Goal: Communication & Community: Answer question/provide support

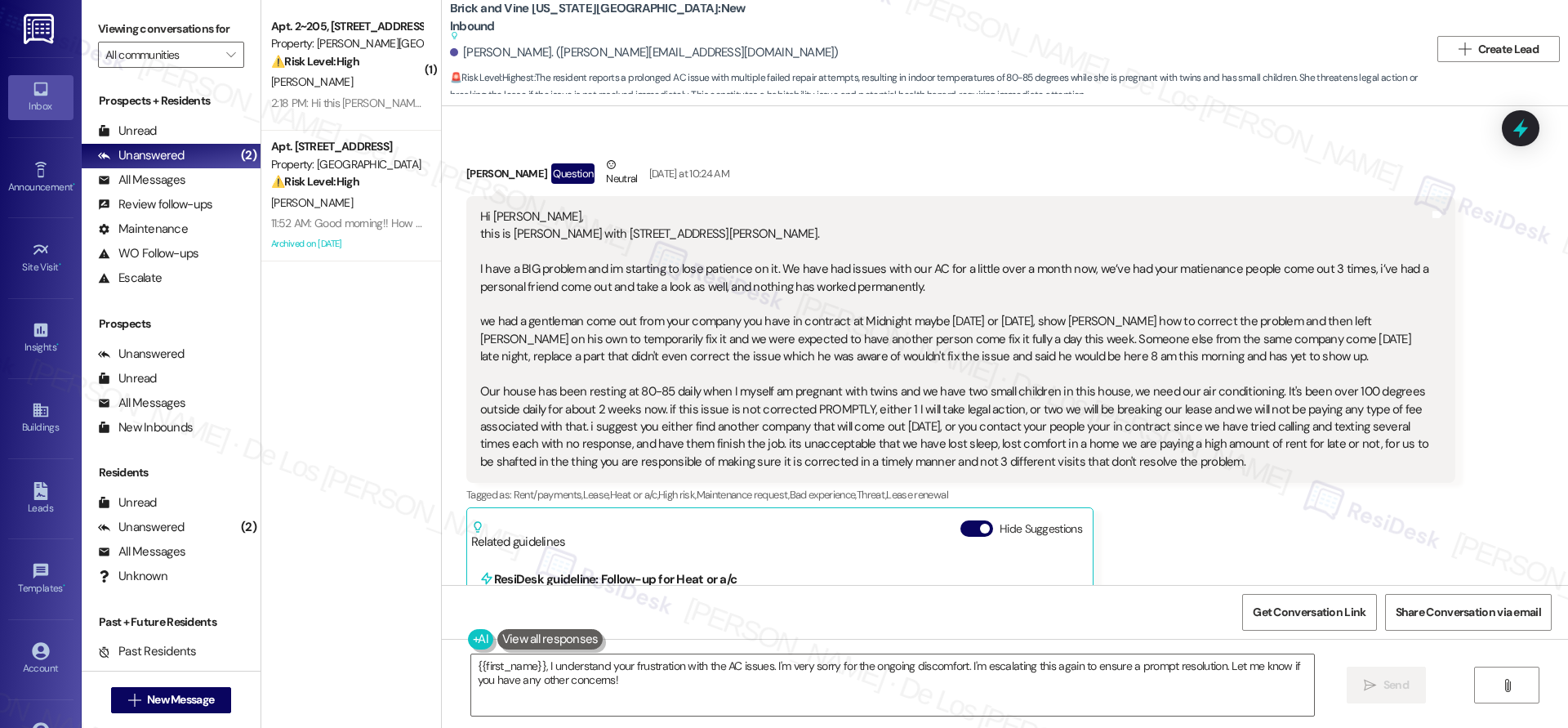
scroll to position [1126, 0]
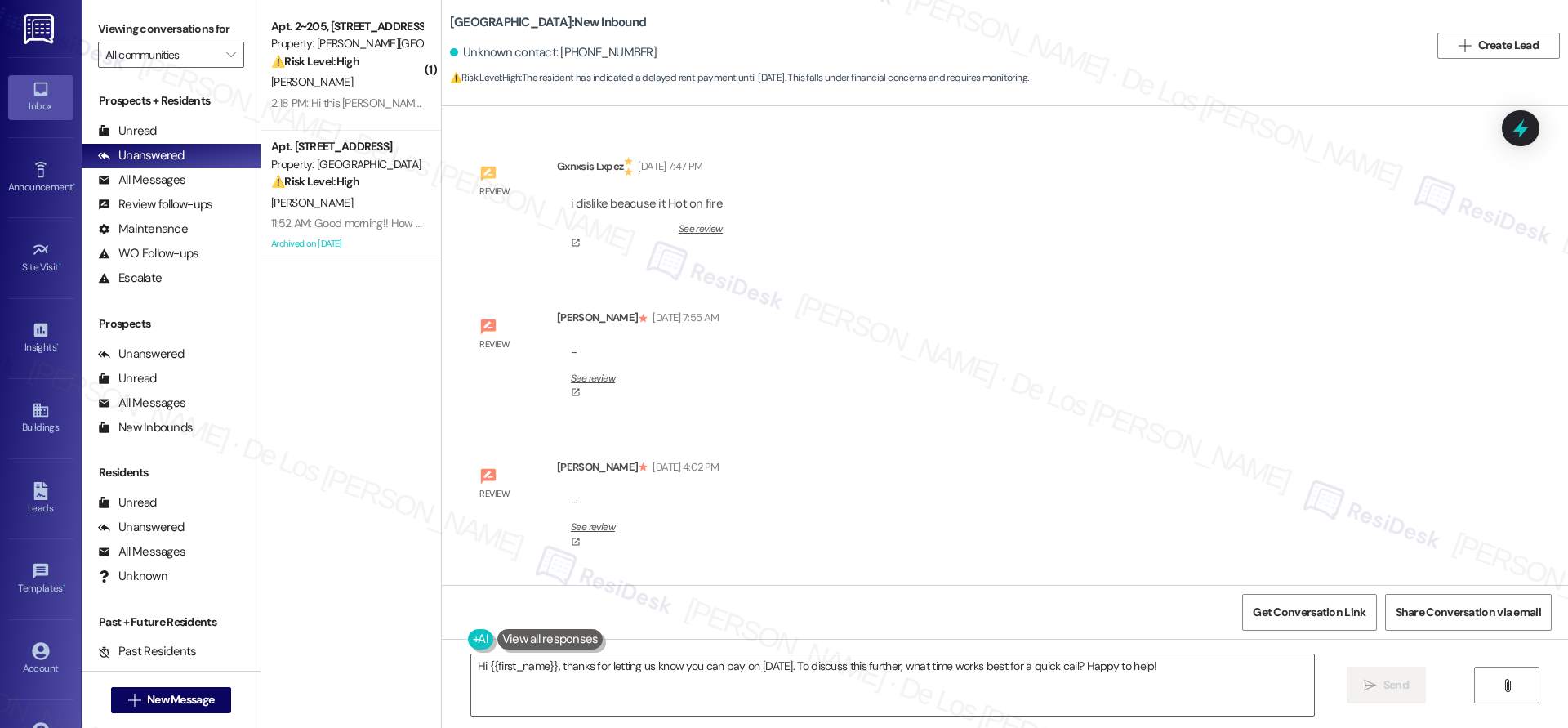
scroll to position [48411, 0]
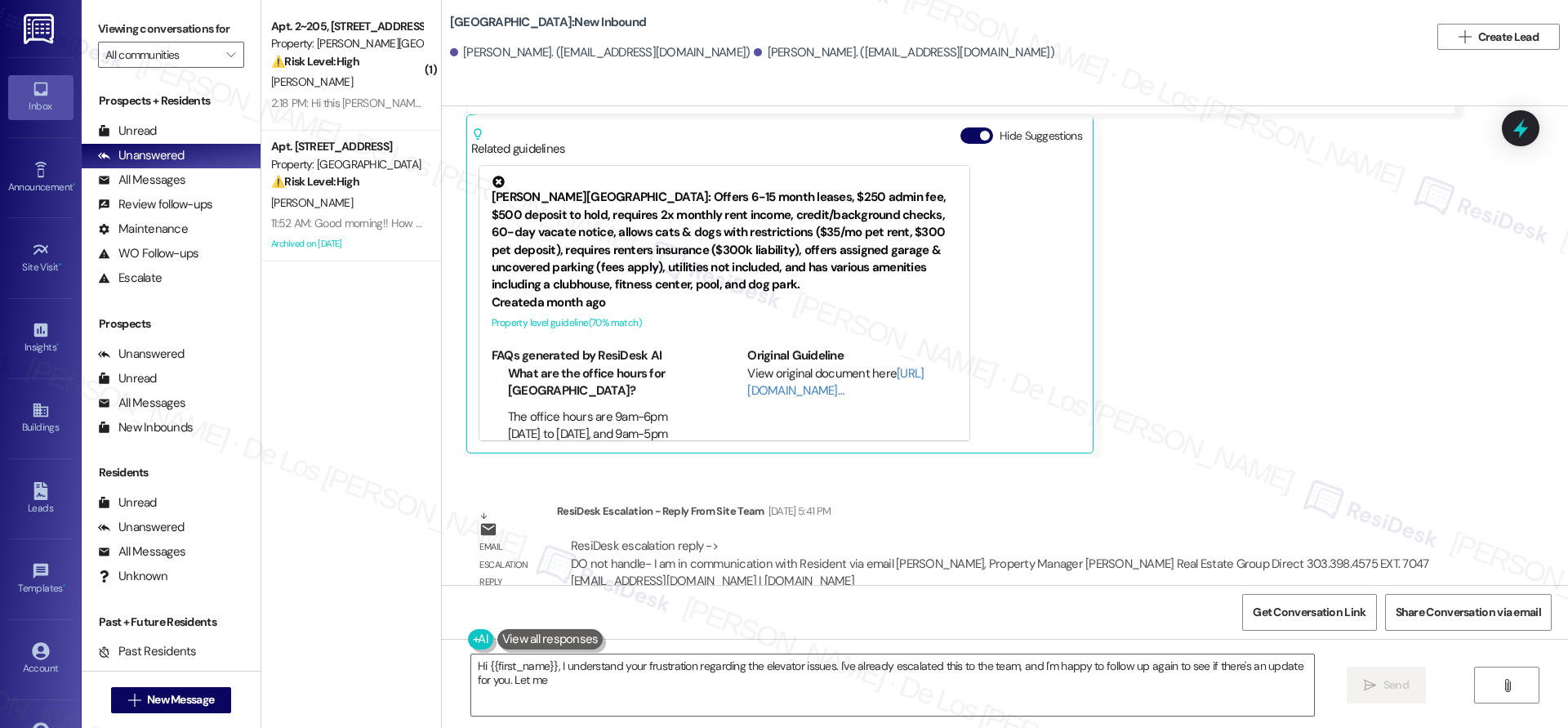
scroll to position [2197, 0]
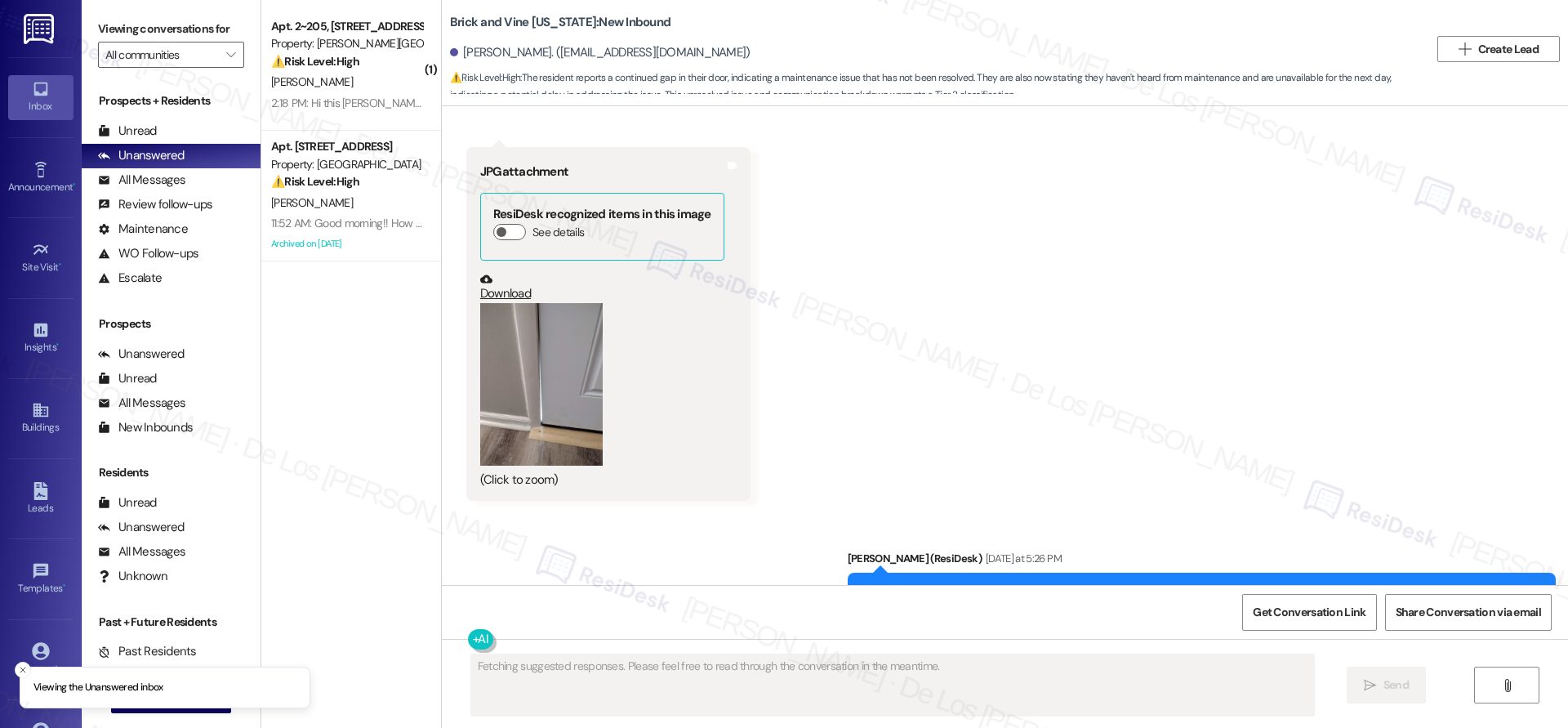
scroll to position [22987, 0]
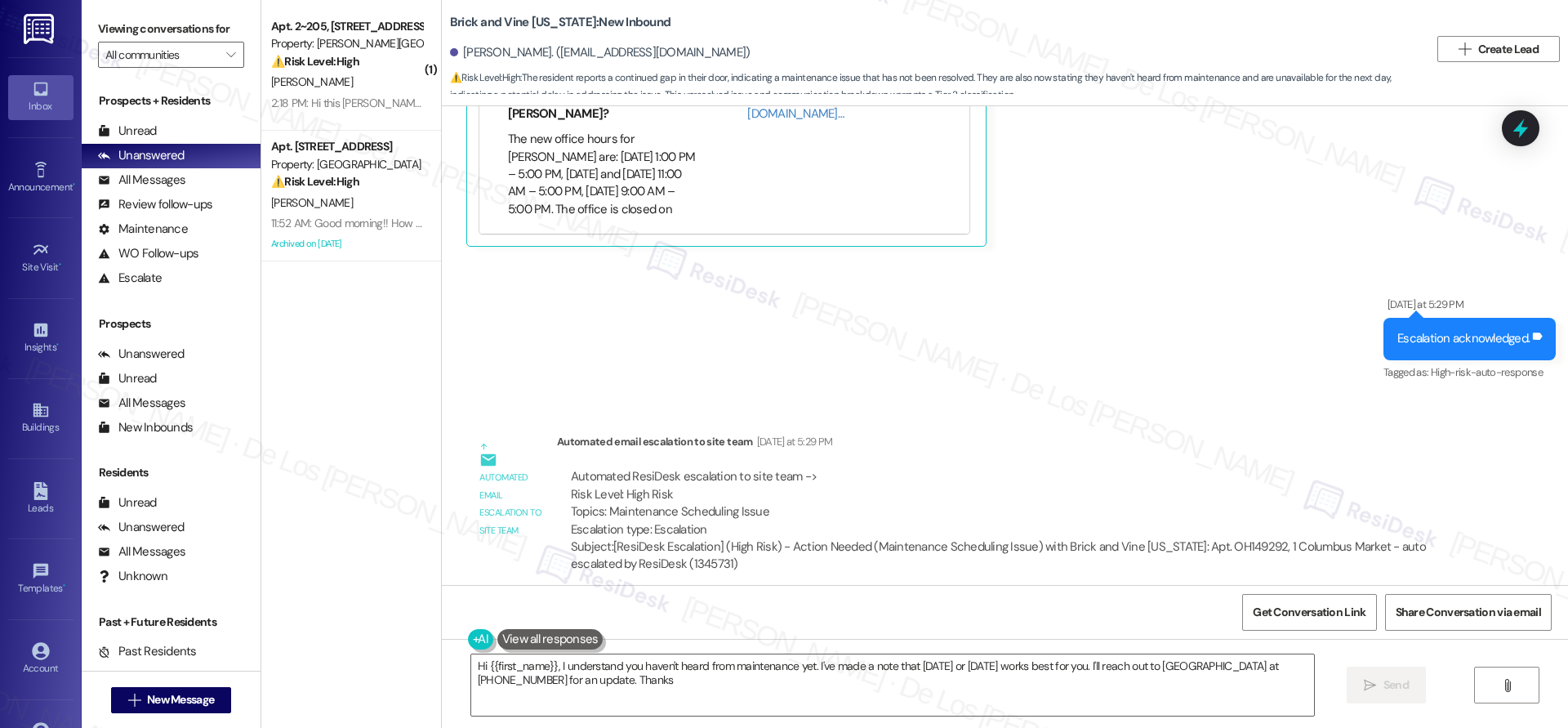
type textarea "Hi {{first_name}}, I understand you haven't heard from maintenance yet. I've ma…"
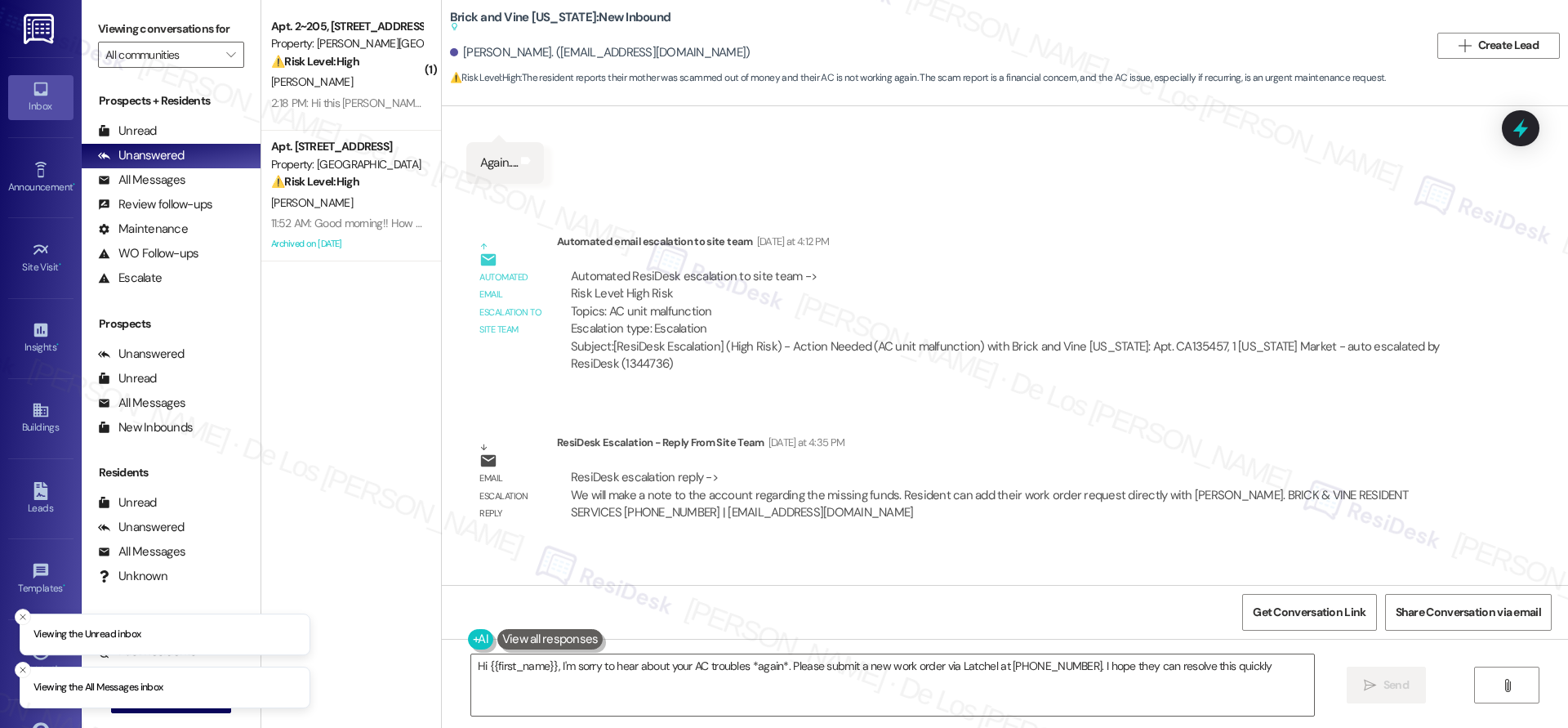
scroll to position [4496, 0]
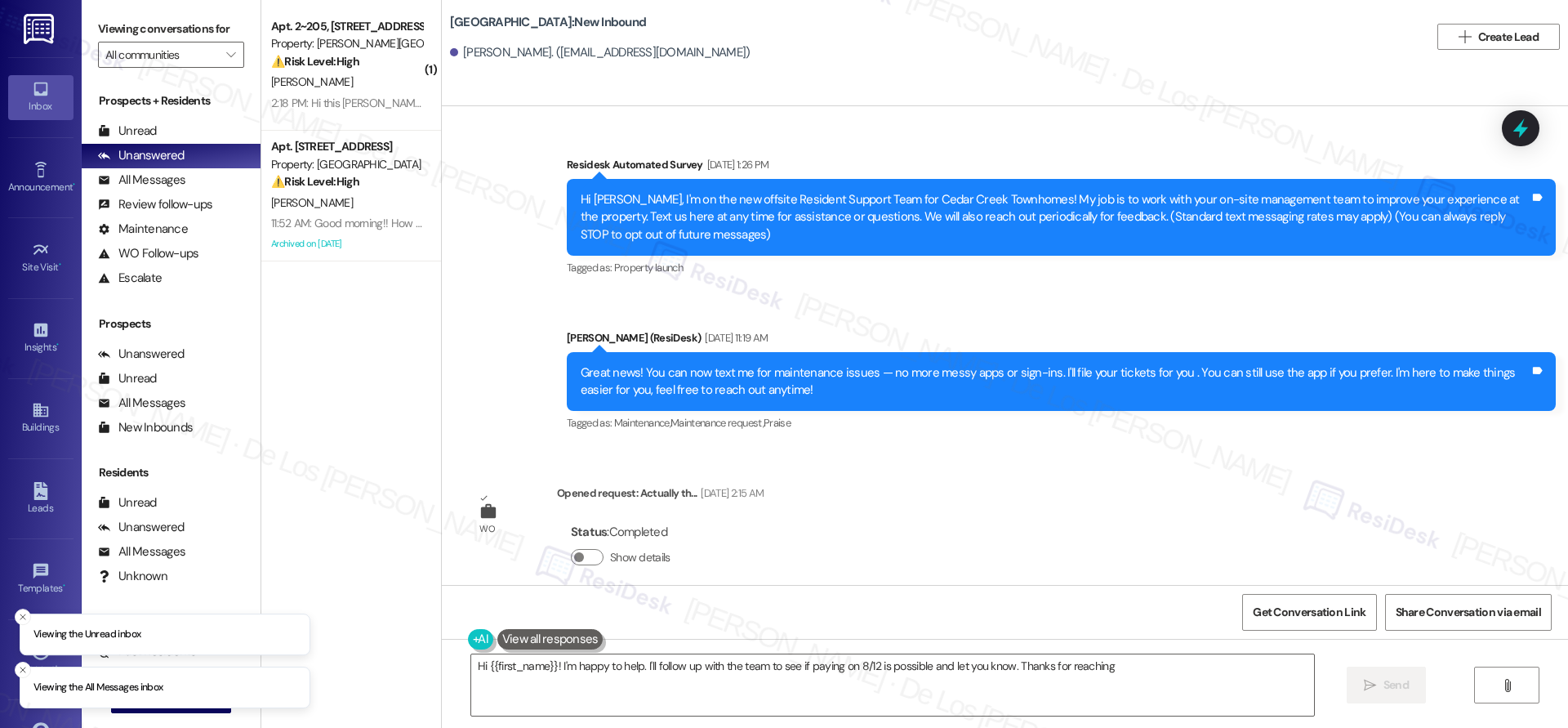
scroll to position [22679, 0]
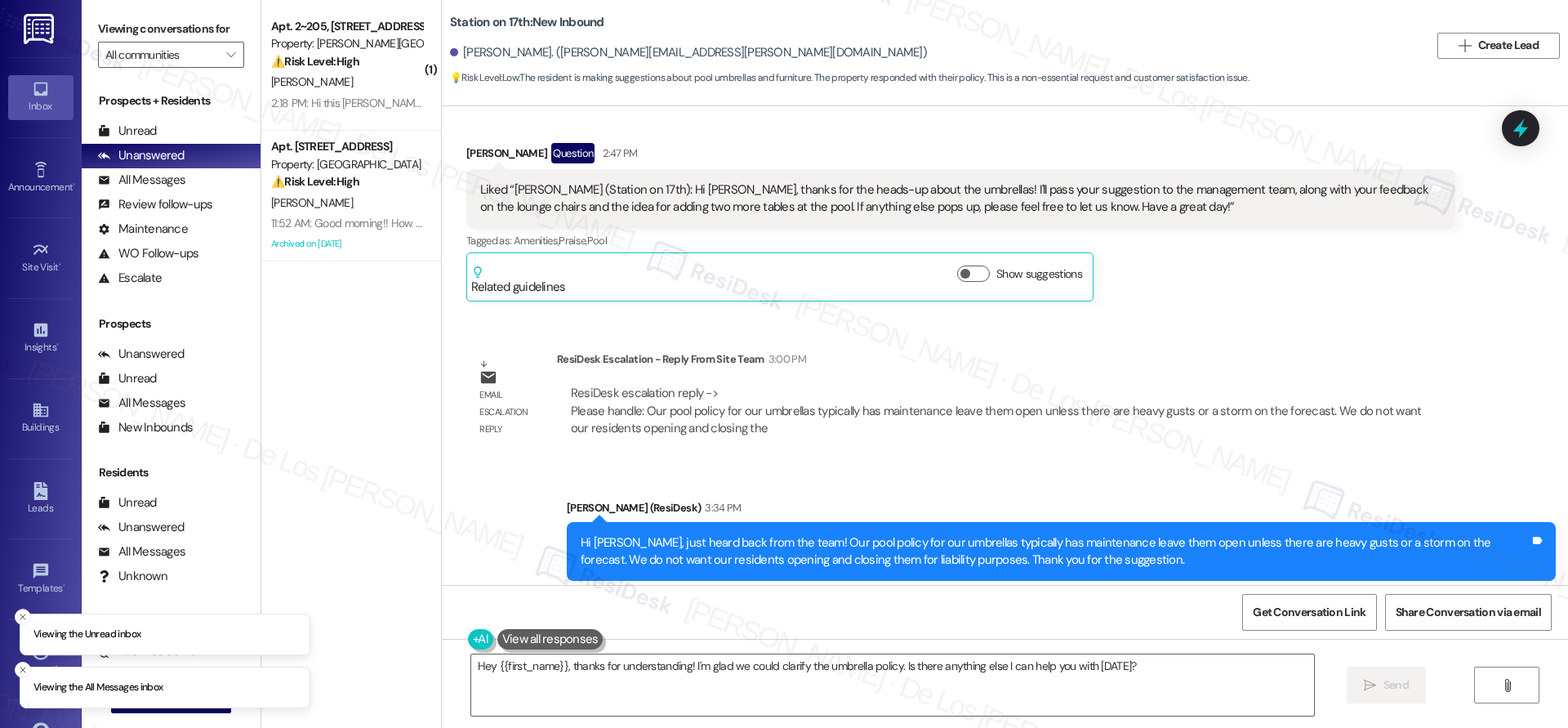
scroll to position [9643, 0]
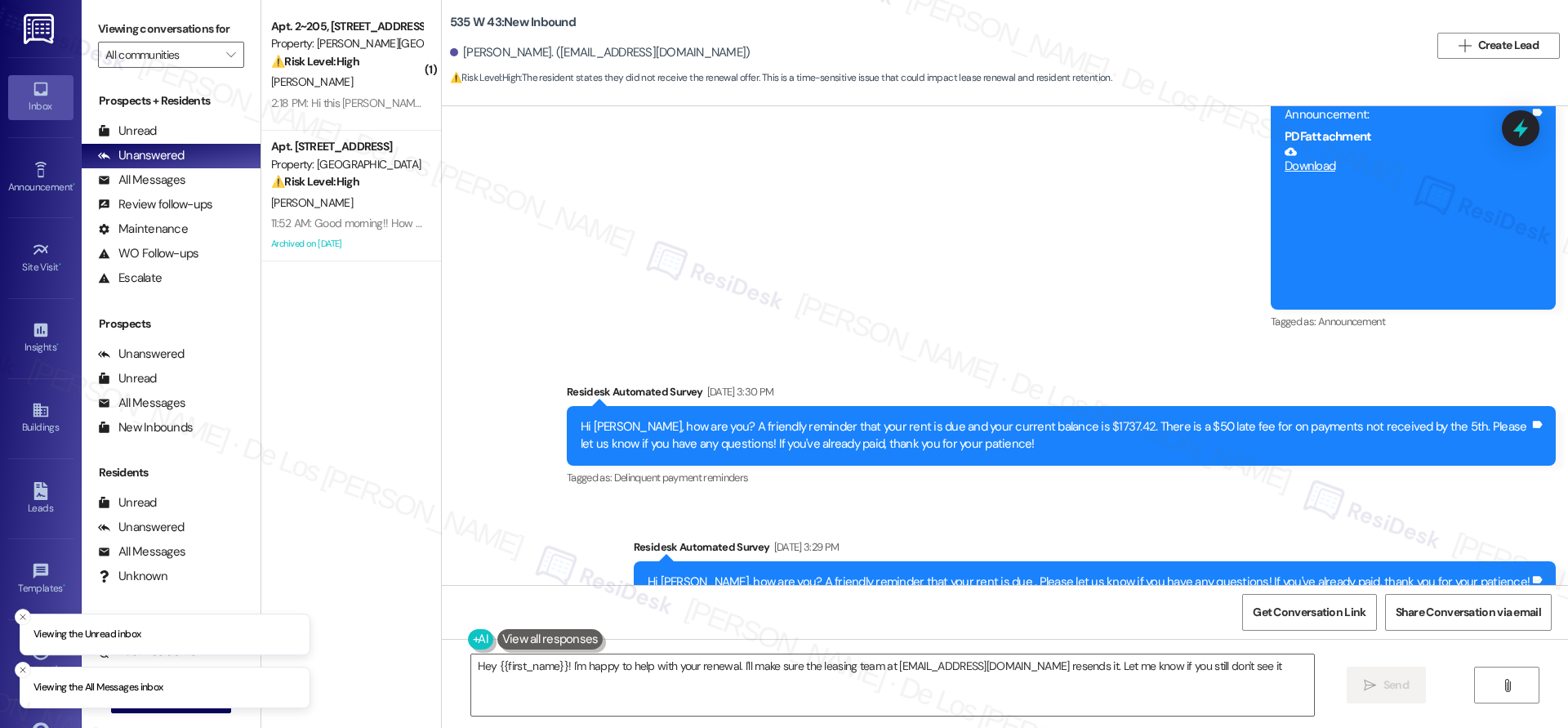
type textarea "Hey {{first_name}}! I'm happy to help with your renewal. I'll make sure the lea…"
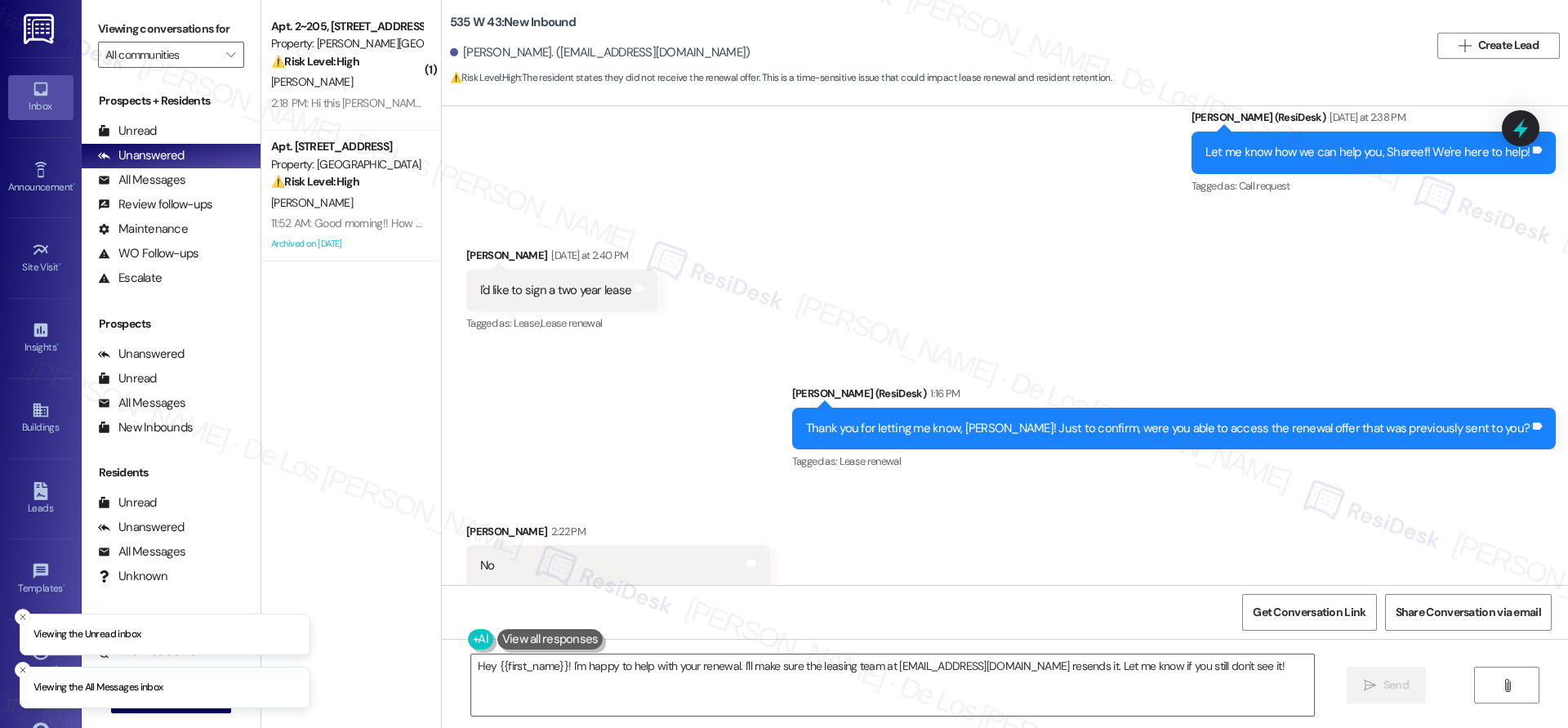
scroll to position [14762, 0]
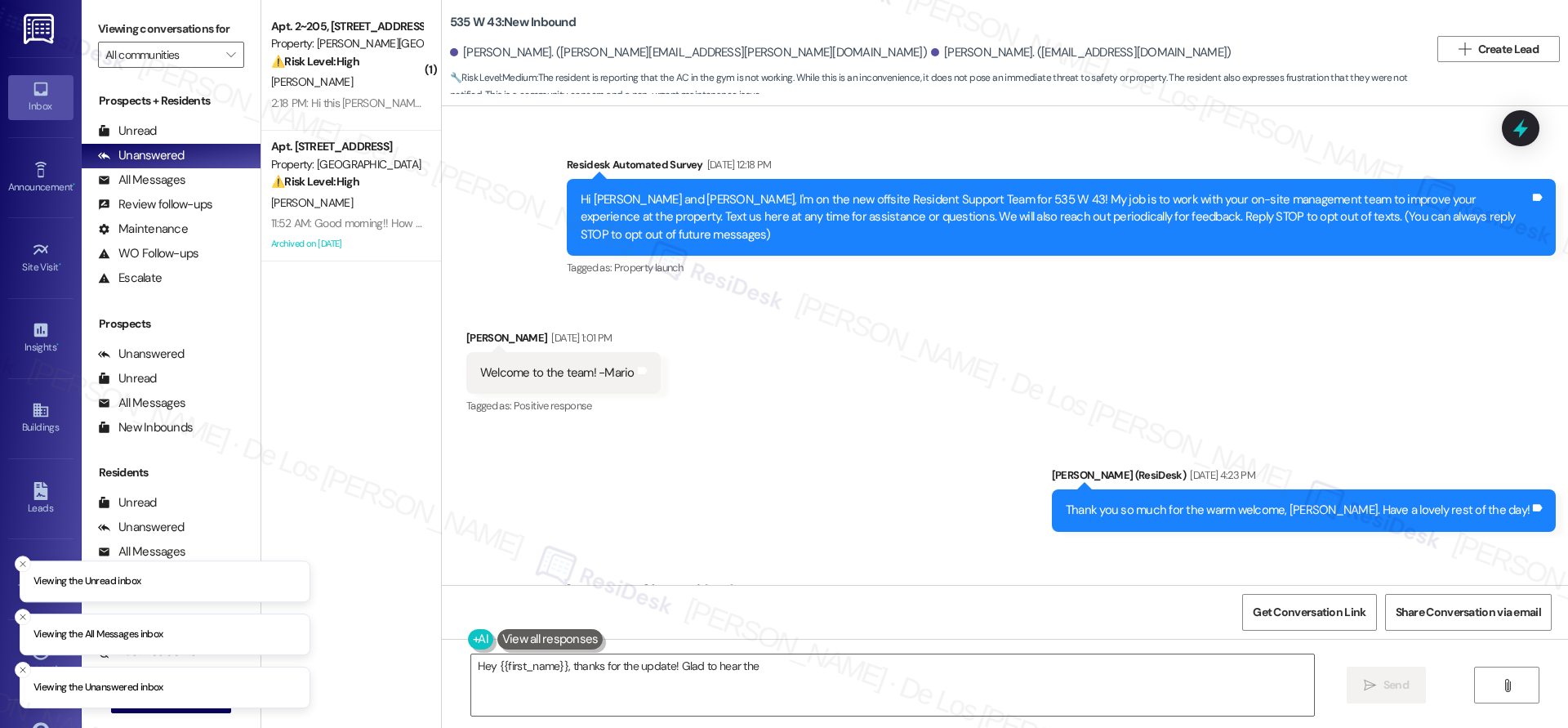
scroll to position [22830, 0]
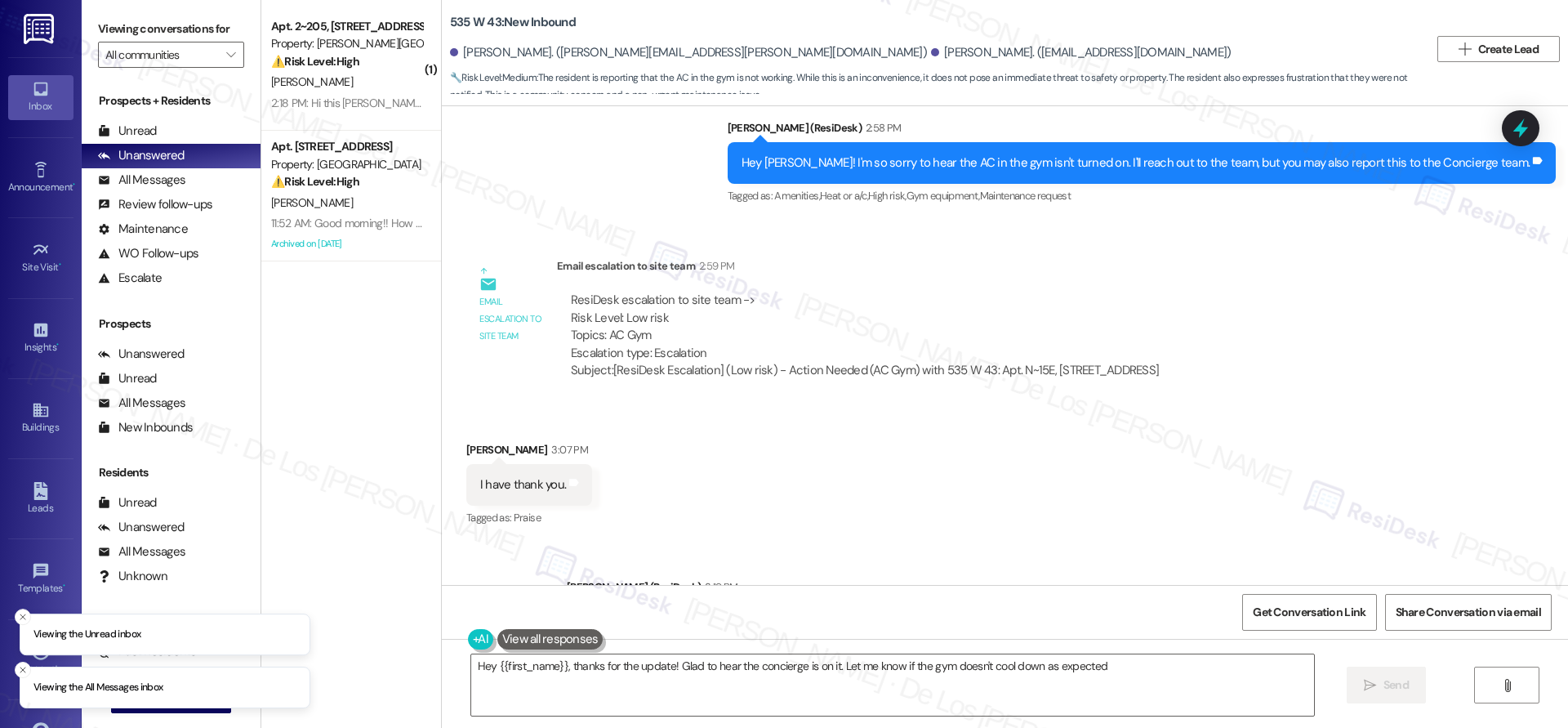
type textarea "Hey {{first_name}}, thanks for the update! Glad to hear the concierge is on it.…"
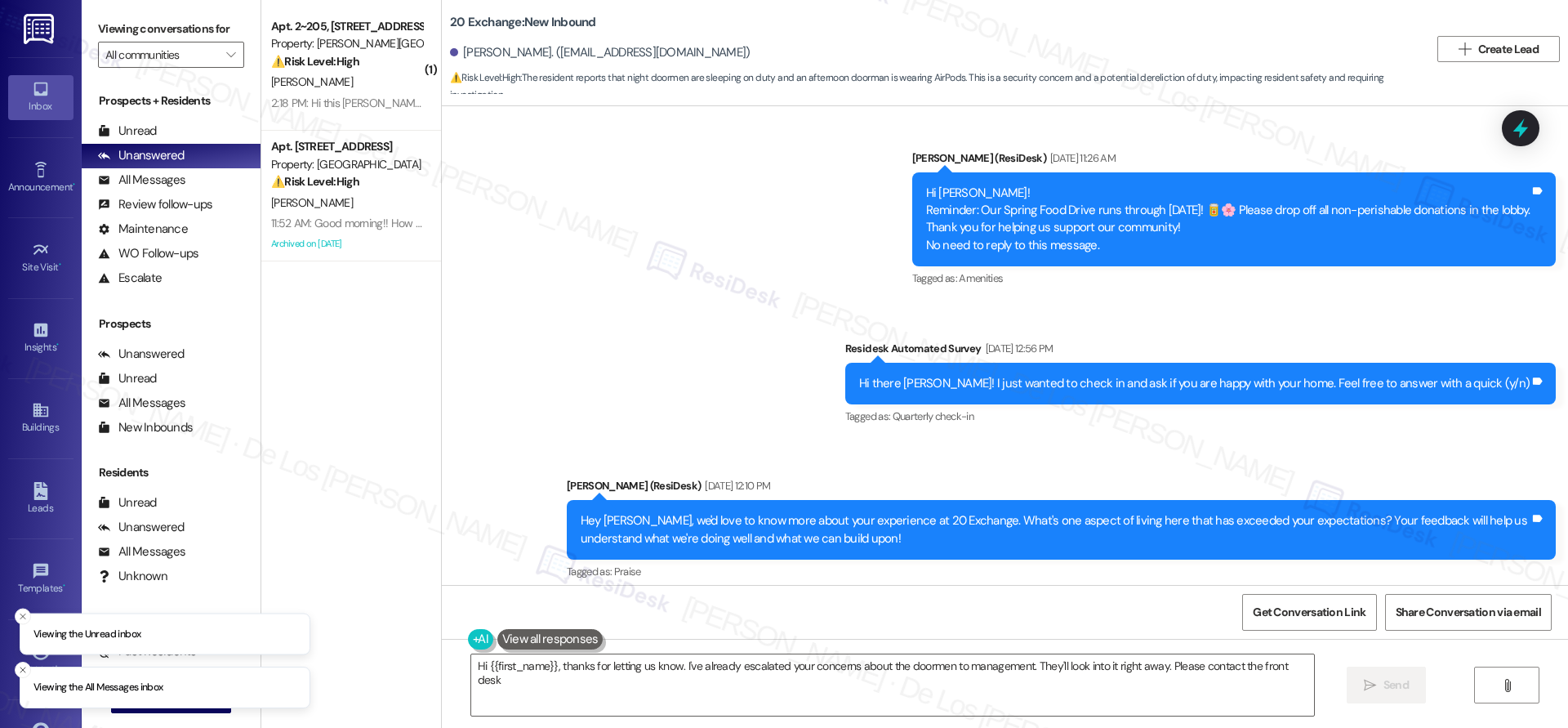
scroll to position [4695, 0]
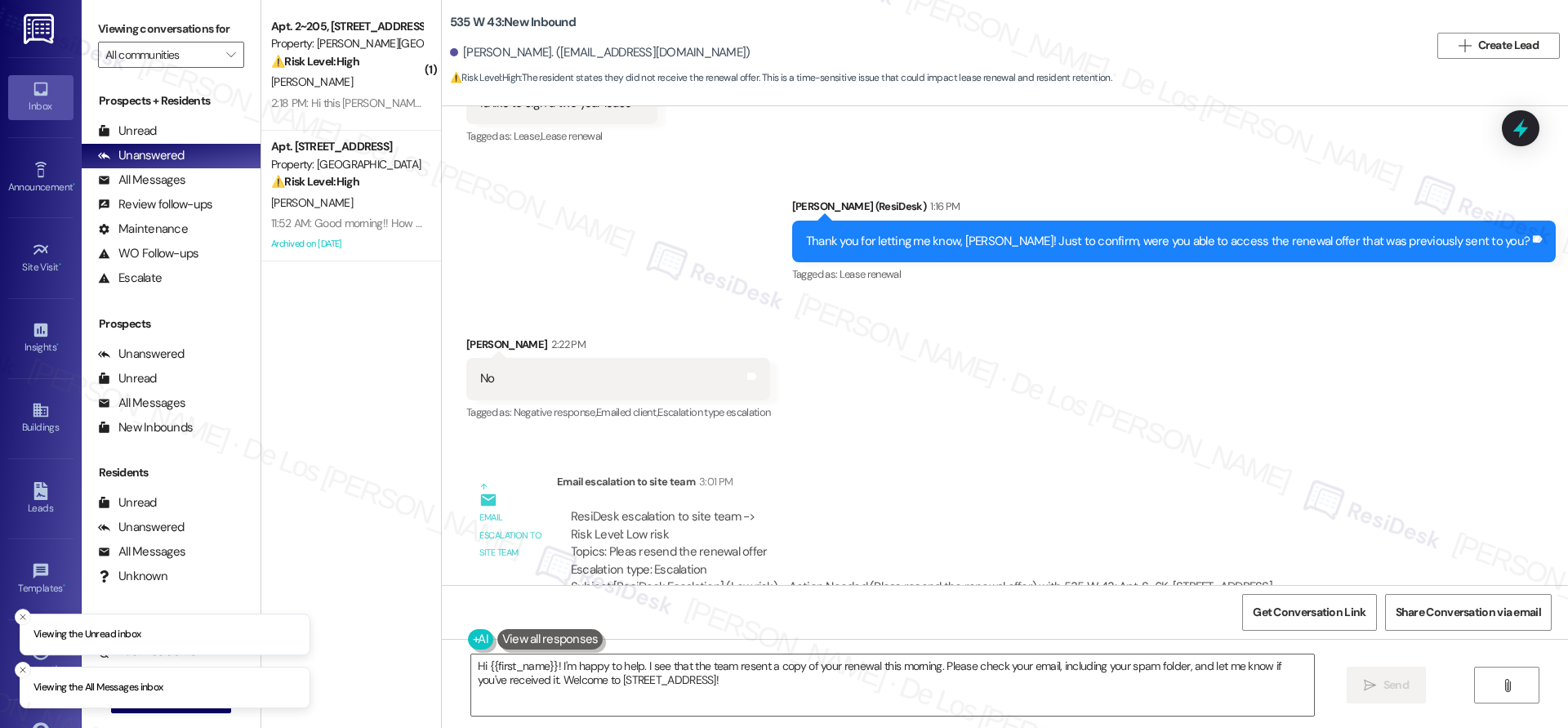
scroll to position [14762, 0]
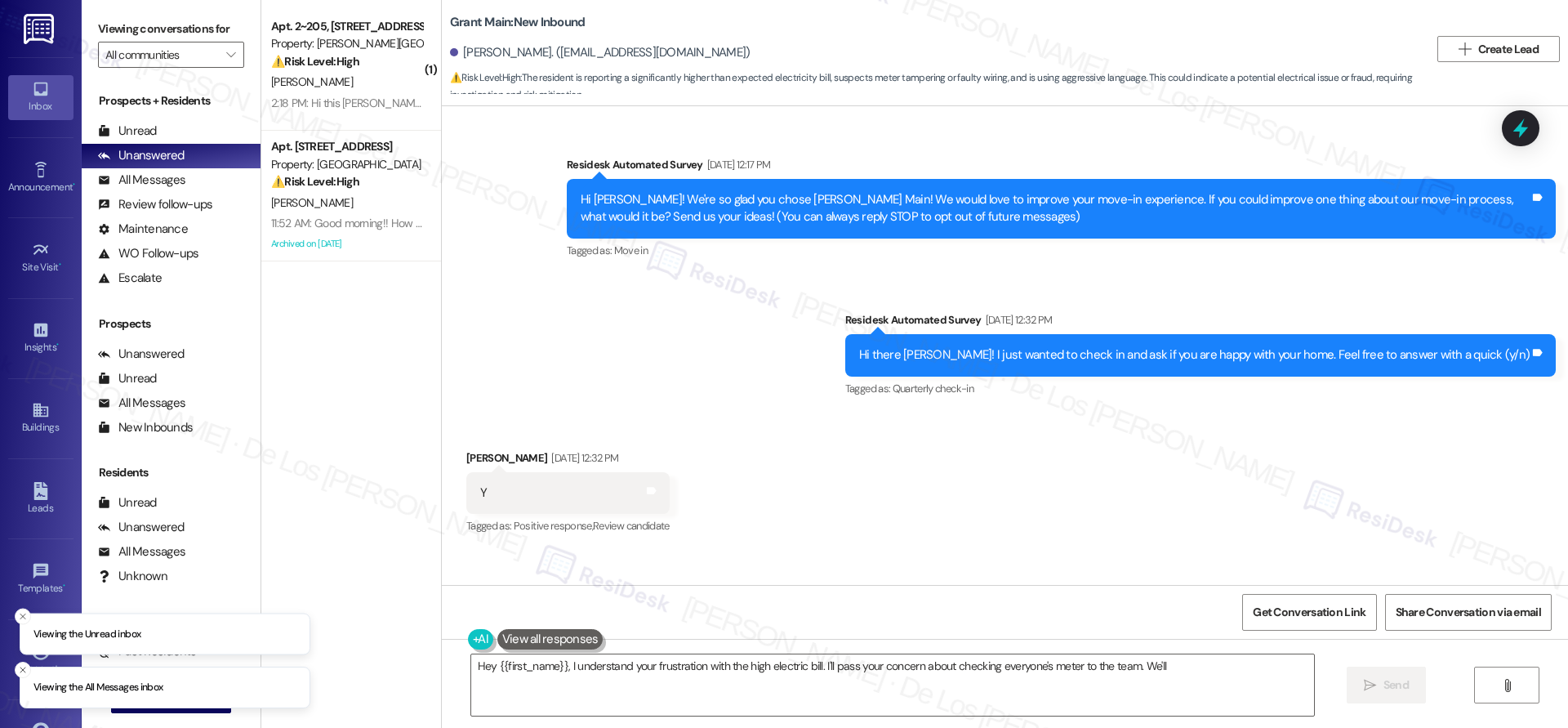
scroll to position [9723, 0]
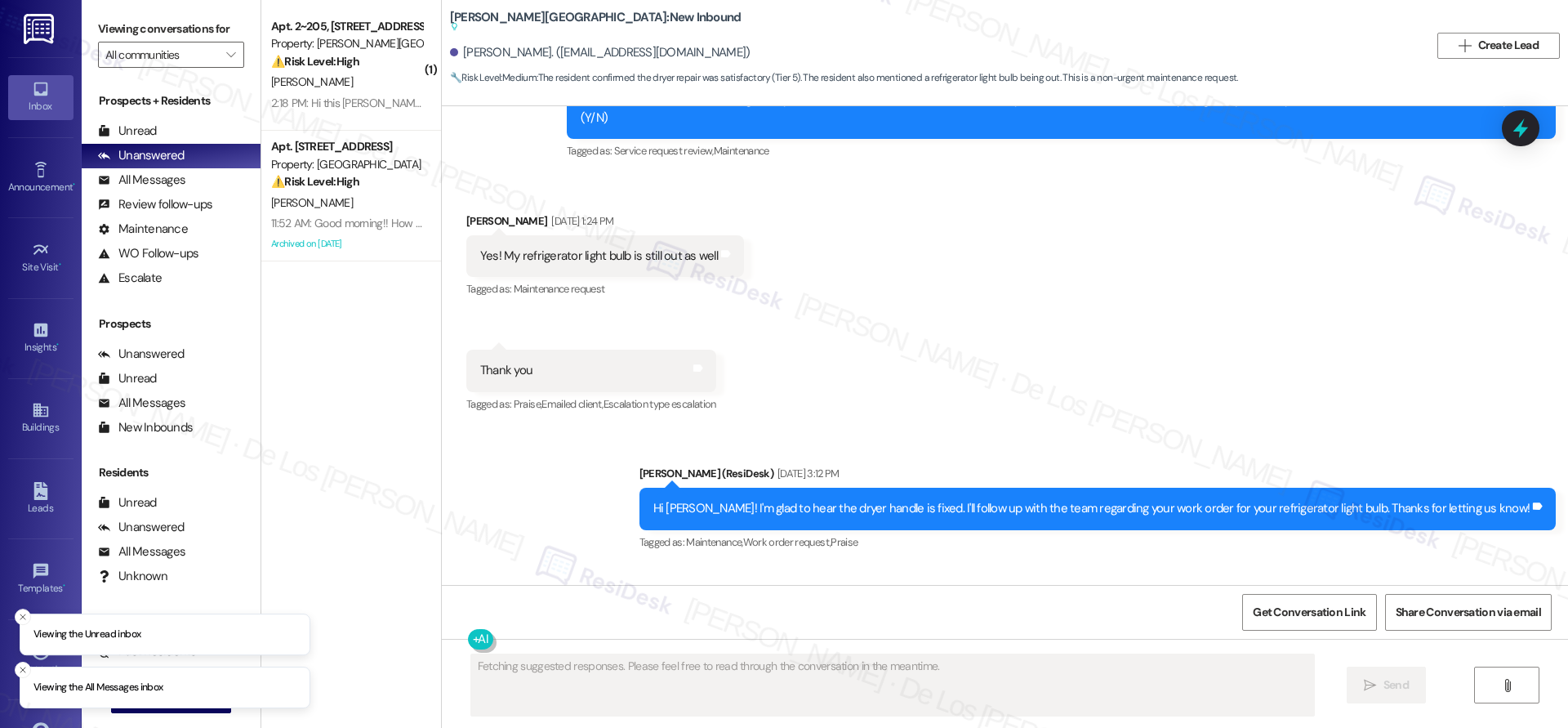
scroll to position [4765, 0]
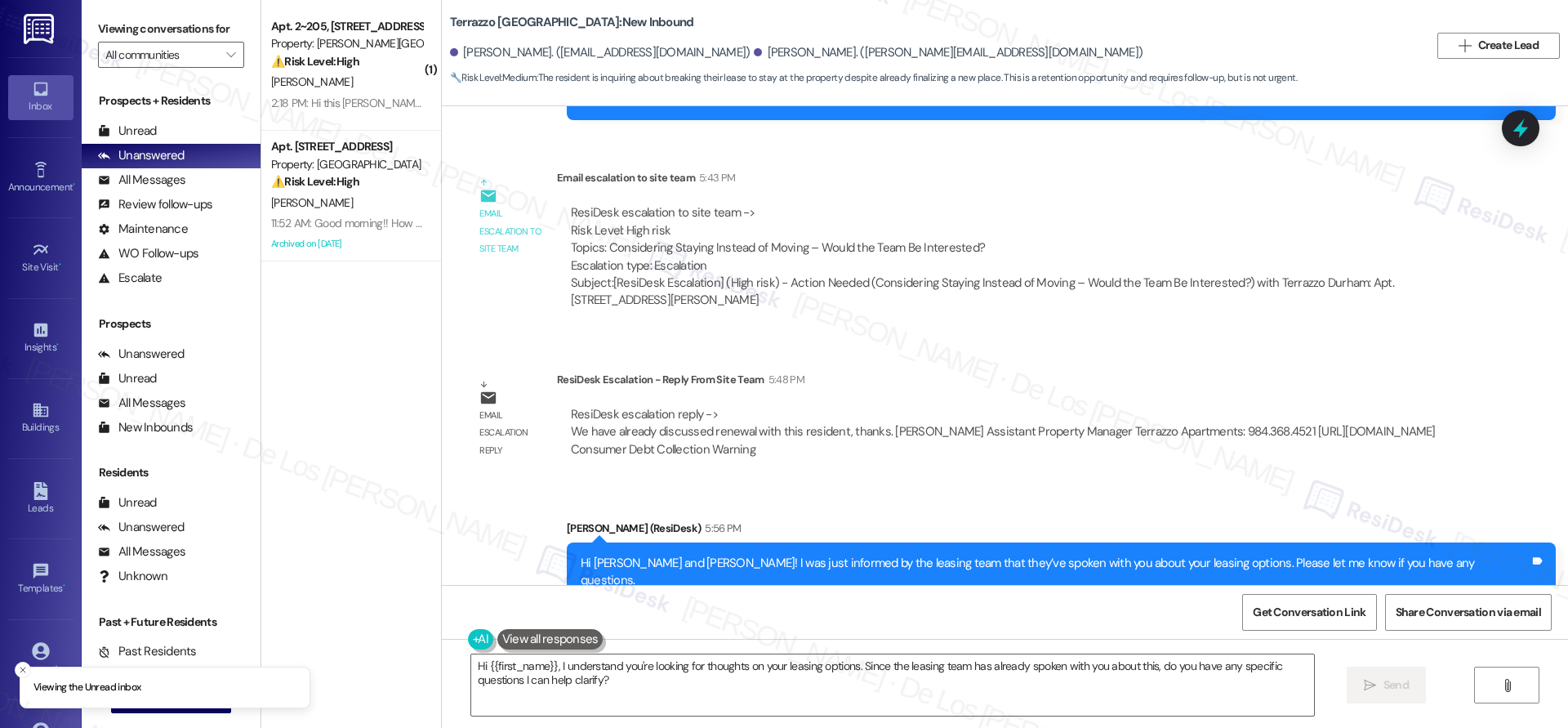
scroll to position [4510, 0]
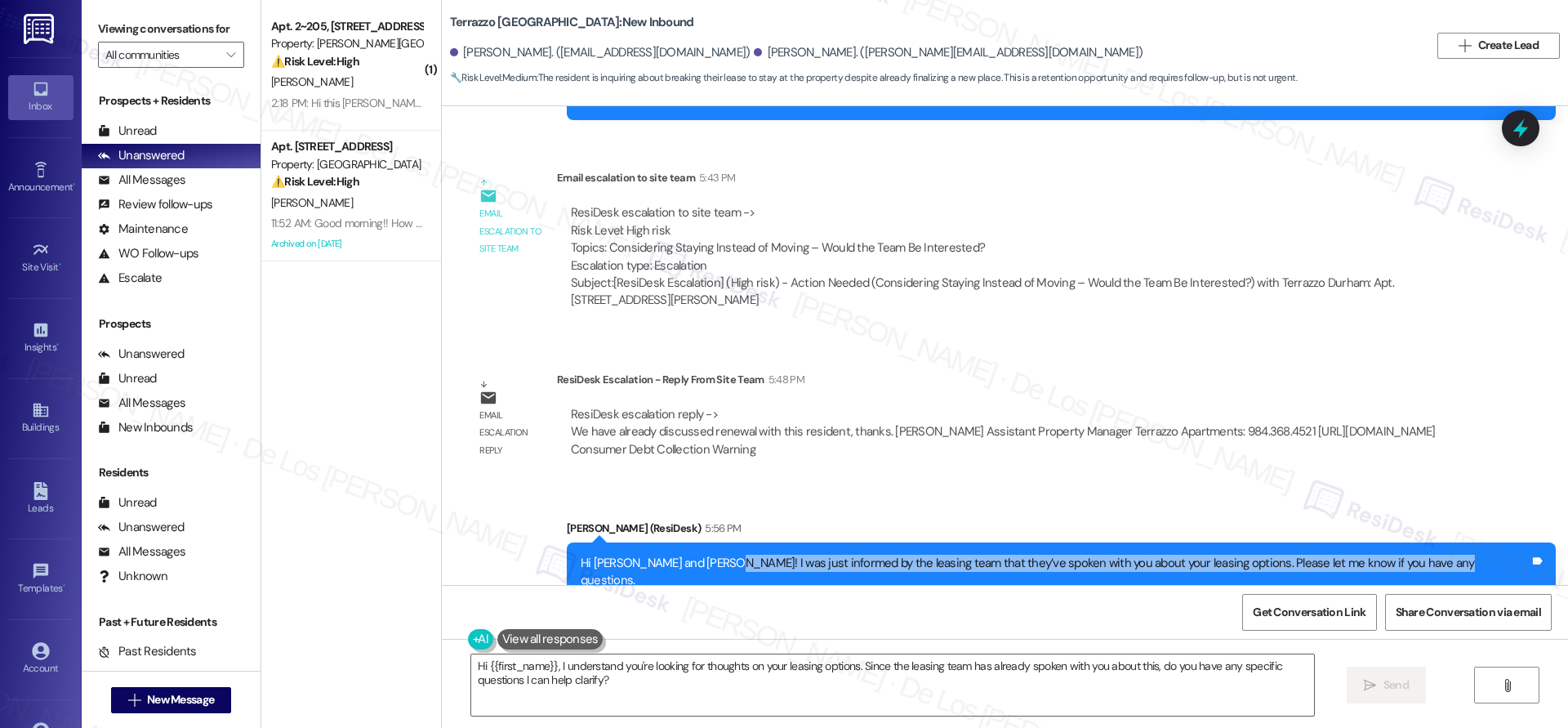
drag, startPoint x: 814, startPoint y: 528, endPoint x: 1082, endPoint y: 527, distance: 268.0
click at [1123, 543] on div "Hi Anurag and Christine! I was just informed by the leasing team that they’ve s…" at bounding box center [1060, 572] width 989 height 60
